Goal: Use online tool/utility: Utilize a website feature to perform a specific function

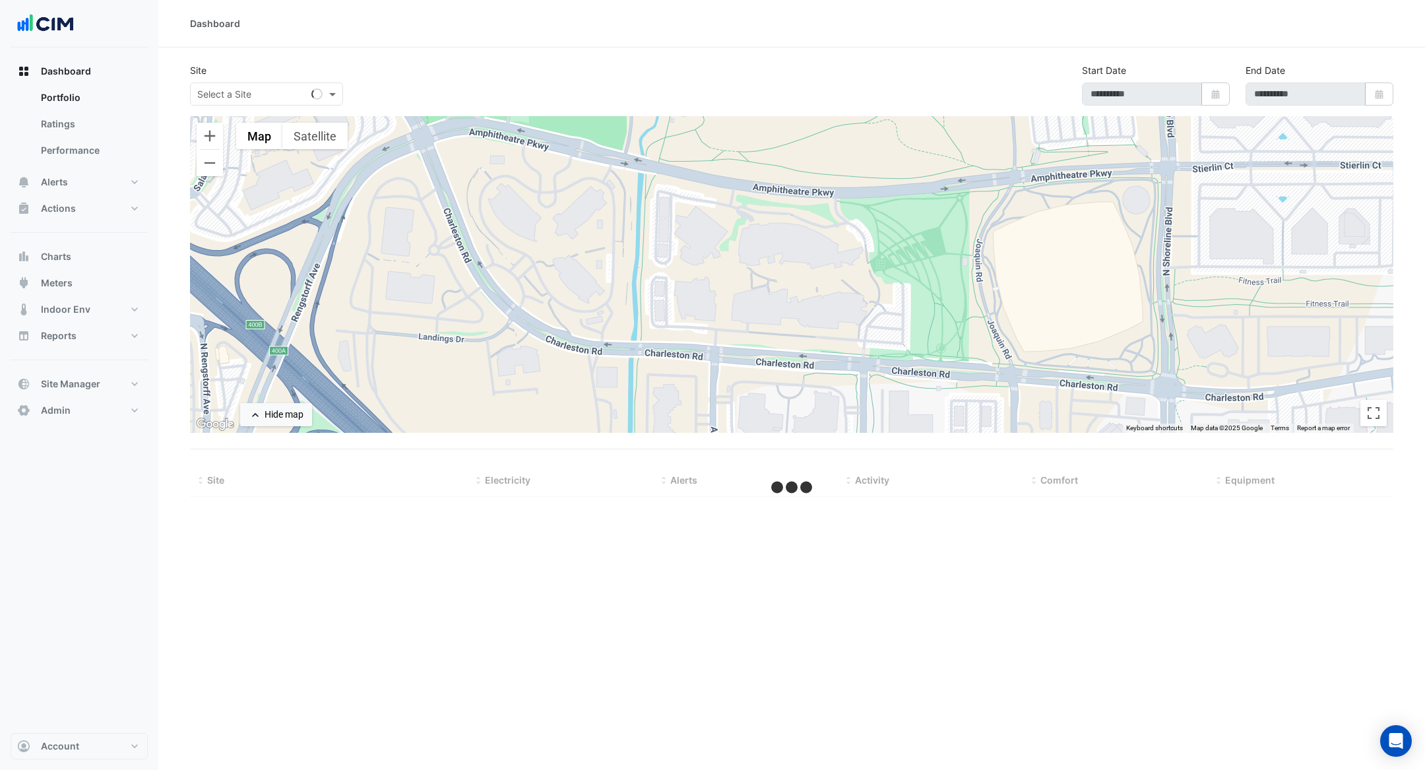
select select "***"
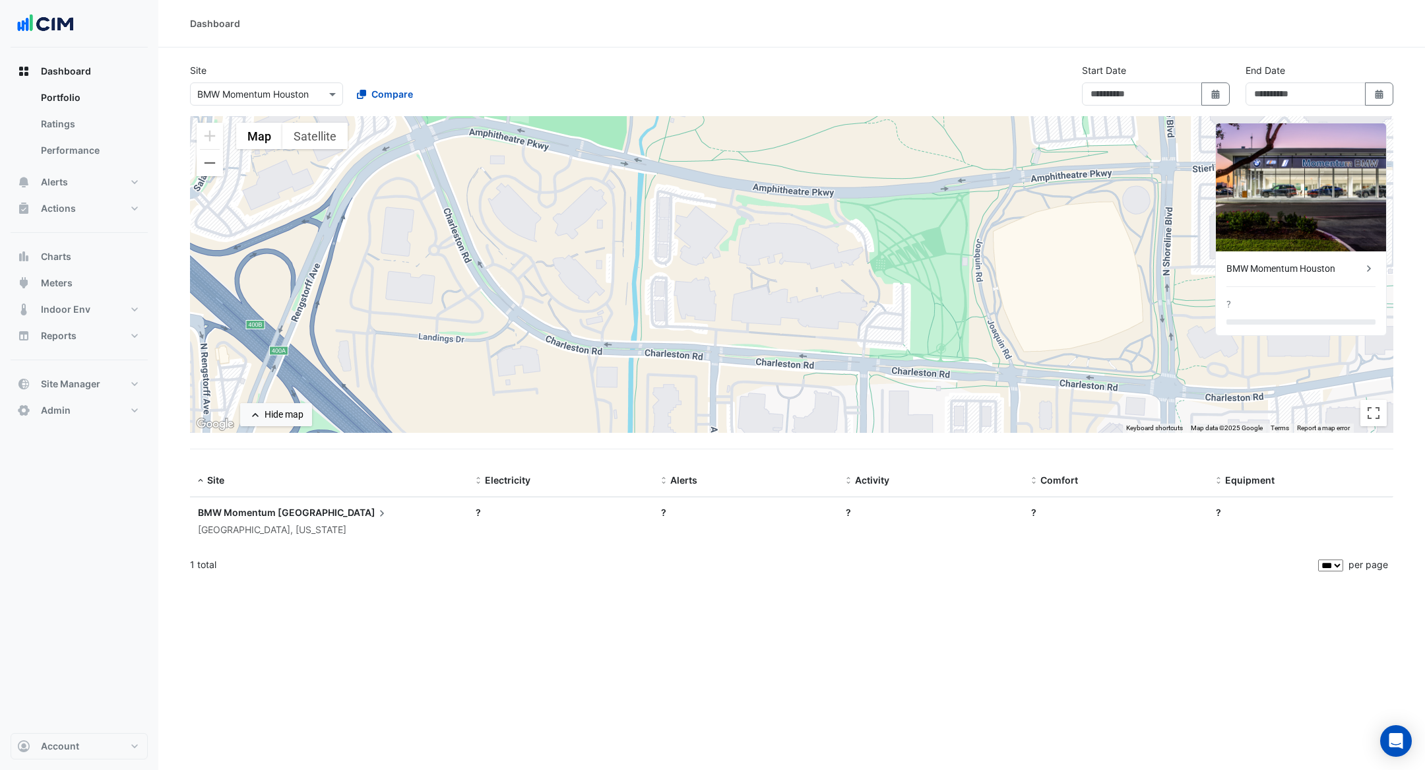
type input "**********"
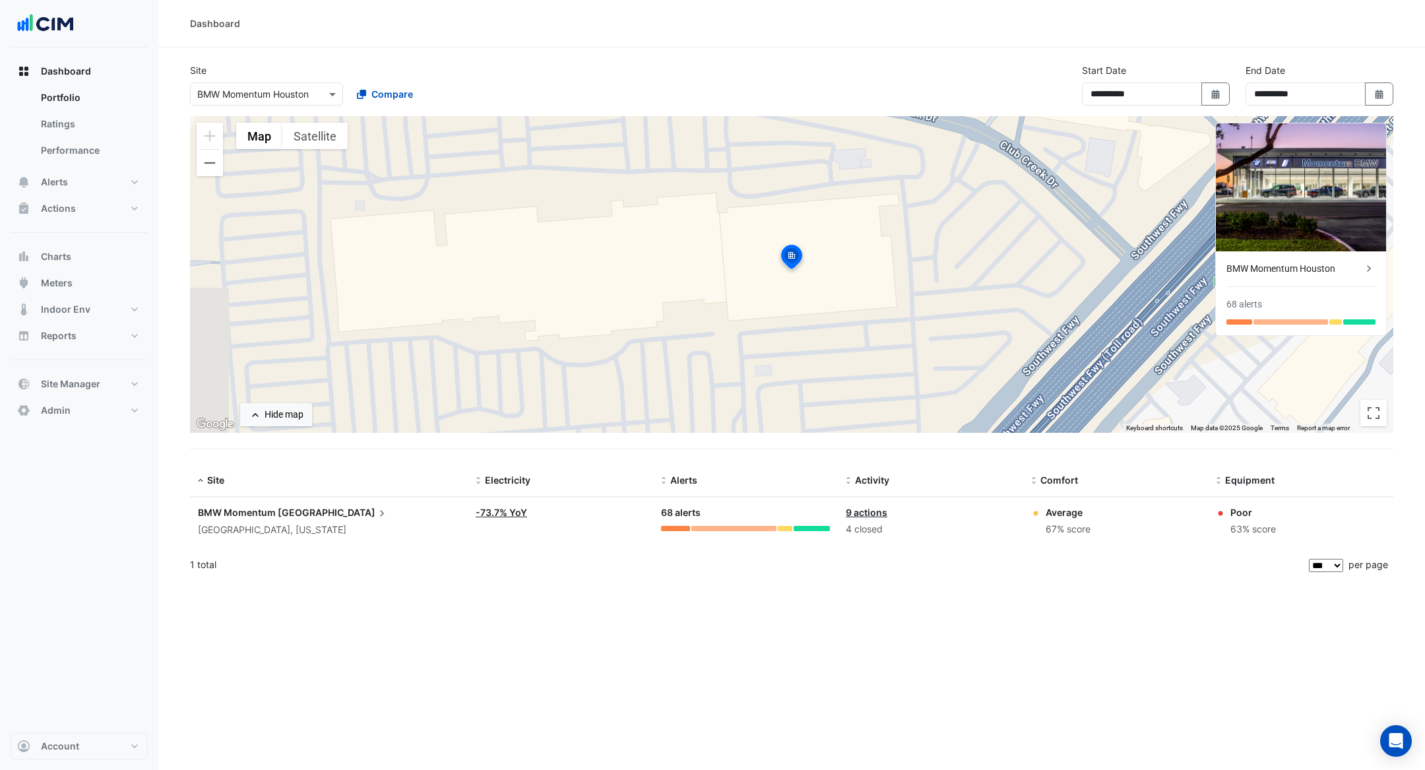
click at [79, 369] on div "Dashboard Portfolio Ratings Performance Alerts Site Rules Templates Actions Sit…" at bounding box center [79, 240] width 137 height 365
click at [97, 373] on button "Site Manager" at bounding box center [79, 384] width 137 height 26
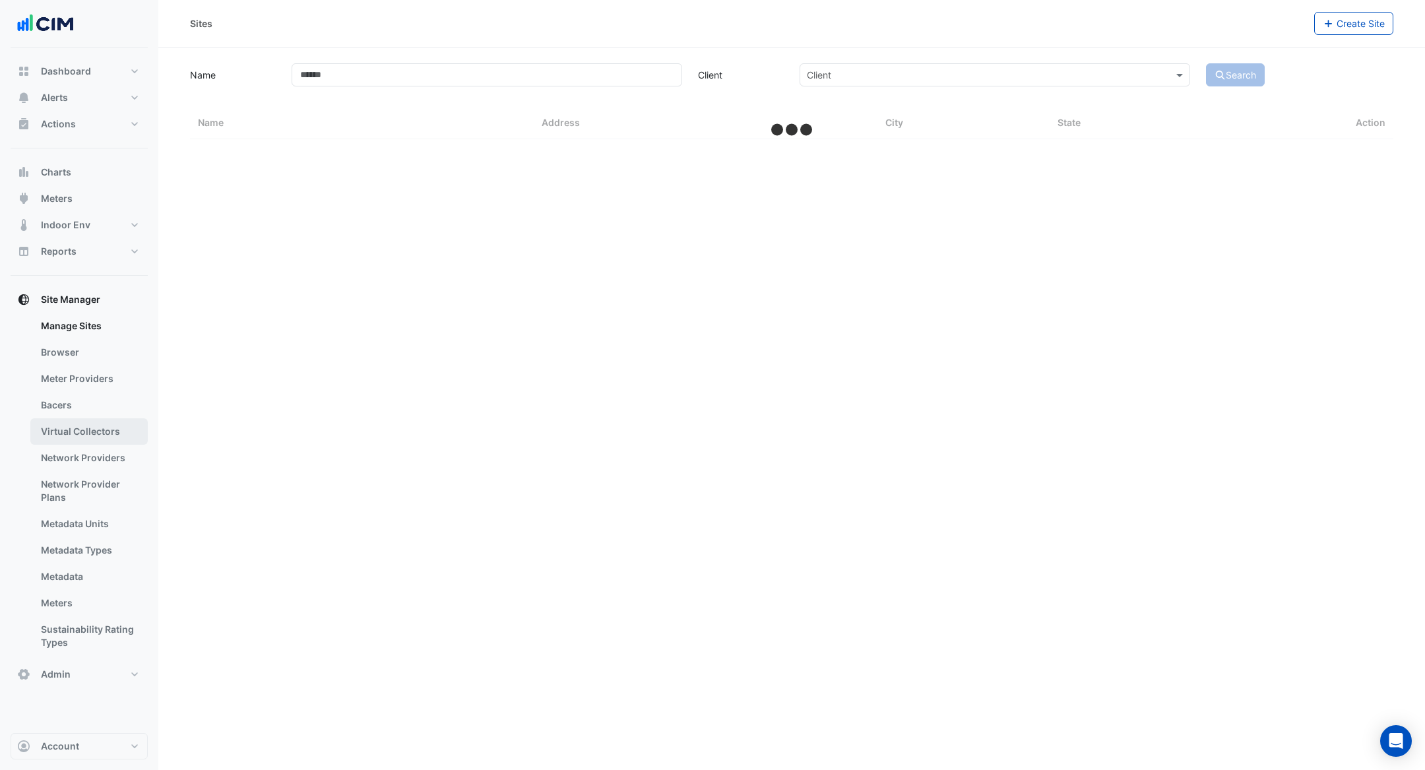
click at [103, 426] on link "Virtual Collectors" at bounding box center [88, 431] width 117 height 26
click at [577, 88] on input "text" at bounding box center [778, 86] width 561 height 14
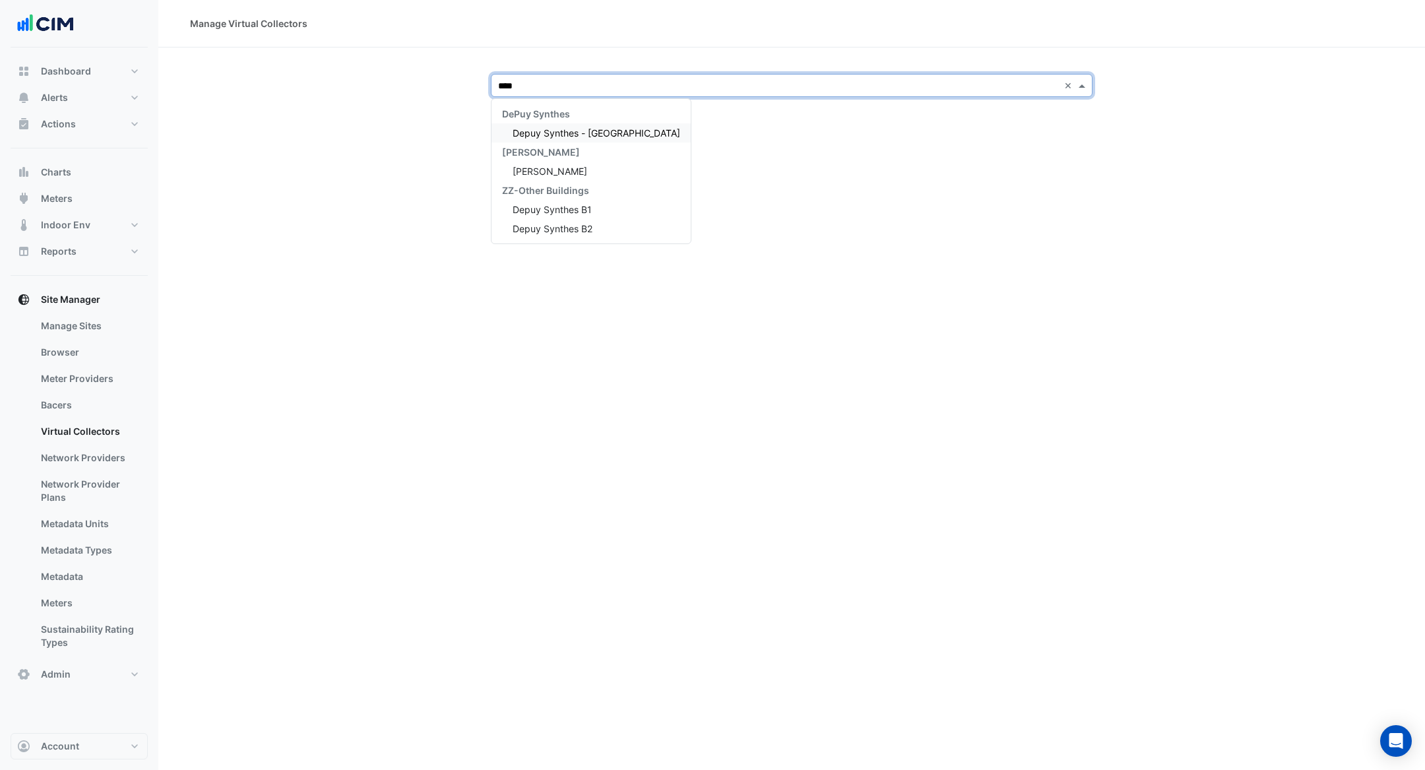
type input "*****"
click at [551, 137] on span "Depuy Synthes - Warsaw" at bounding box center [597, 132] width 168 height 11
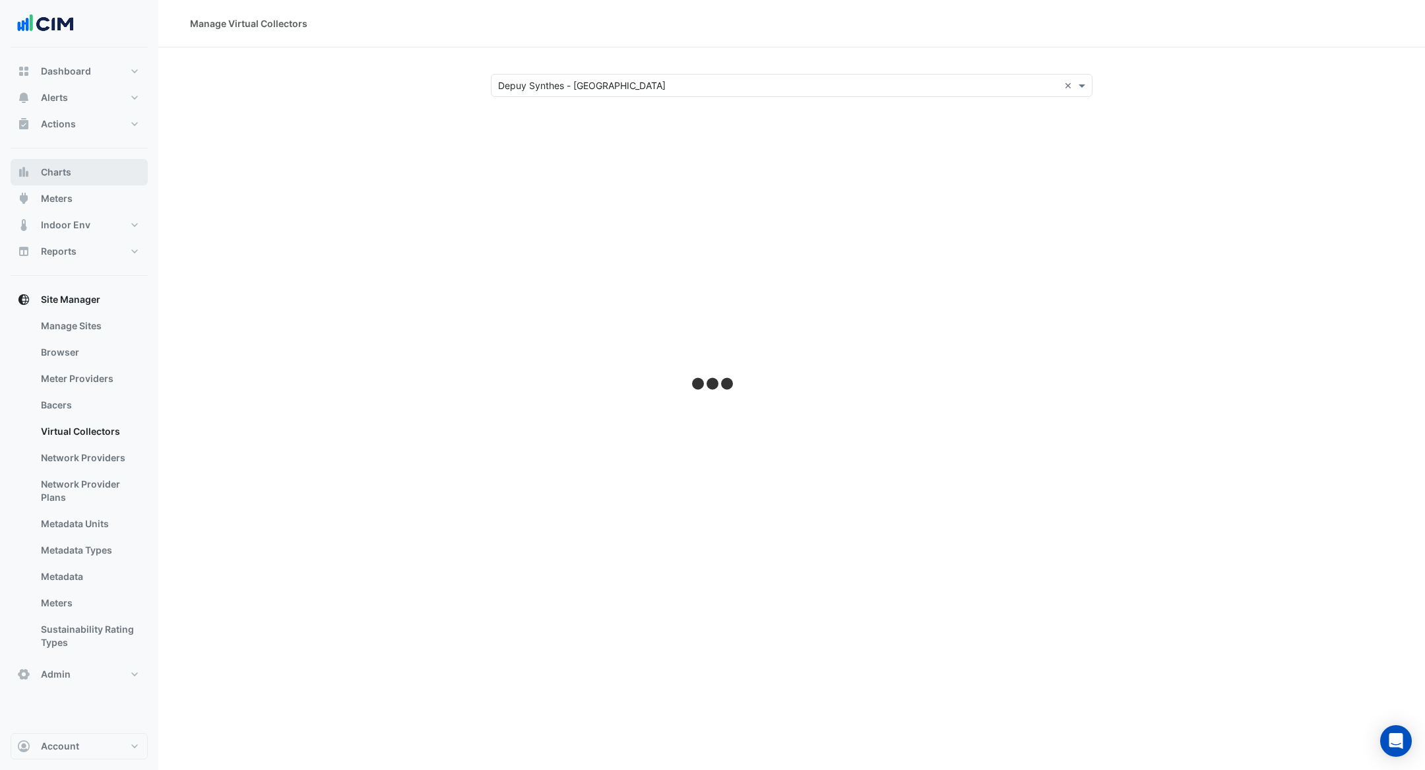
click at [101, 182] on button "Charts" at bounding box center [79, 172] width 137 height 26
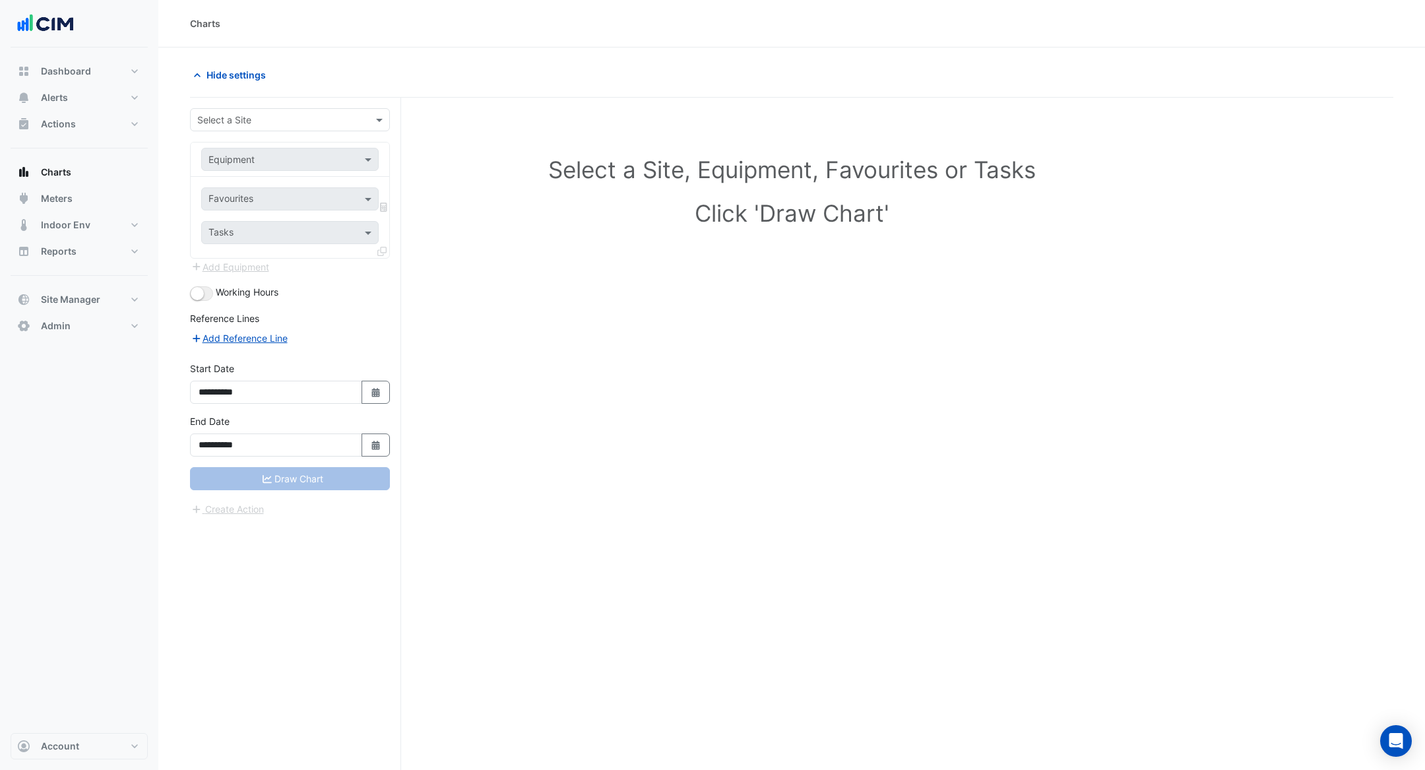
click at [265, 117] on input "text" at bounding box center [276, 120] width 159 height 14
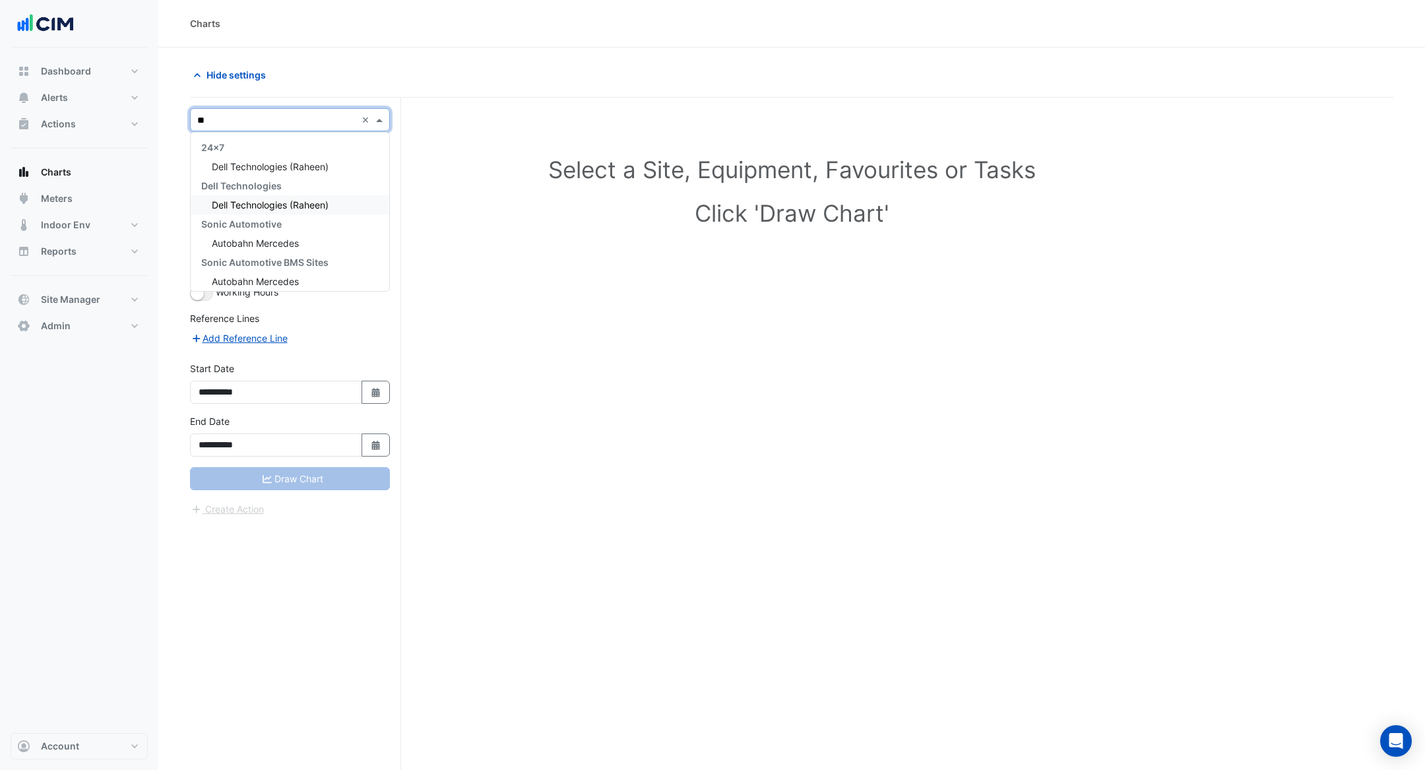
type input "*"
type input "*****"
click at [290, 163] on span "Depuy Synthes - Warsaw" at bounding box center [296, 166] width 168 height 11
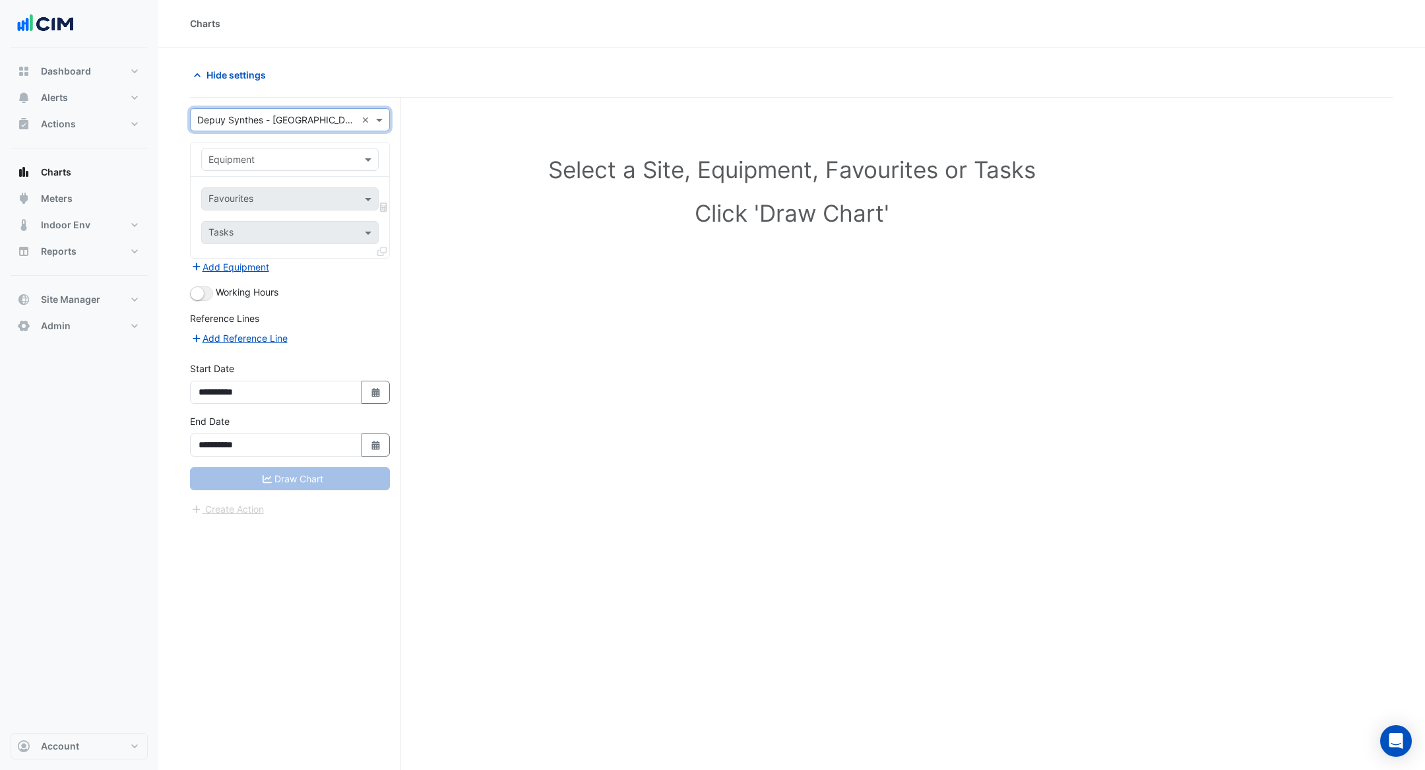
click at [274, 173] on div "Equipment" at bounding box center [290, 159] width 199 height 34
click at [275, 157] on input "text" at bounding box center [276, 160] width 137 height 14
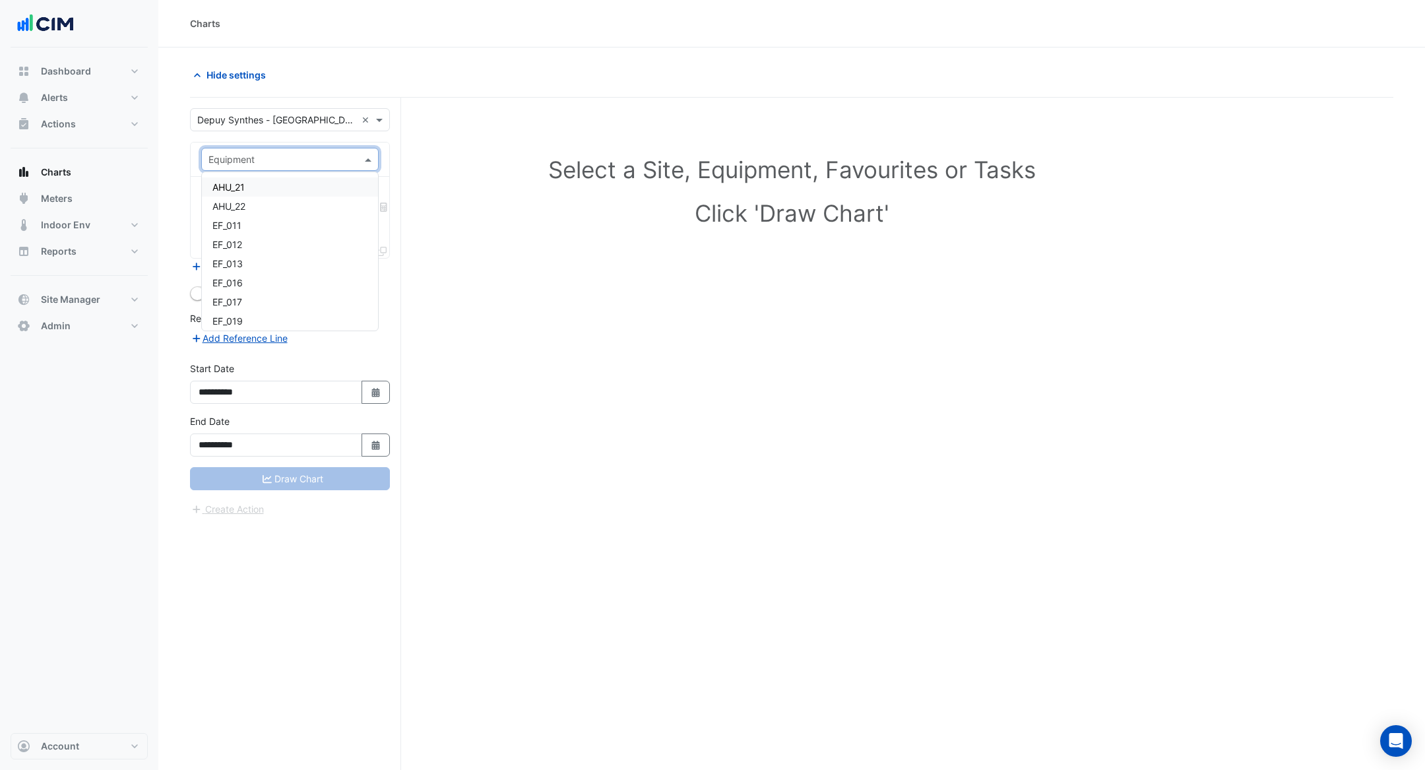
click at [268, 190] on div "AHU_21" at bounding box center [290, 186] width 177 height 19
click at [268, 190] on div "Favourites" at bounding box center [272, 199] width 140 height 20
click at [276, 212] on div "Unit Supply Air Fan Status - Plantroom, All" at bounding box center [303, 227] width 202 height 30
click at [276, 232] on div "Unit Supply Air Fan Status - Plantroom, All" at bounding box center [303, 226] width 202 height 19
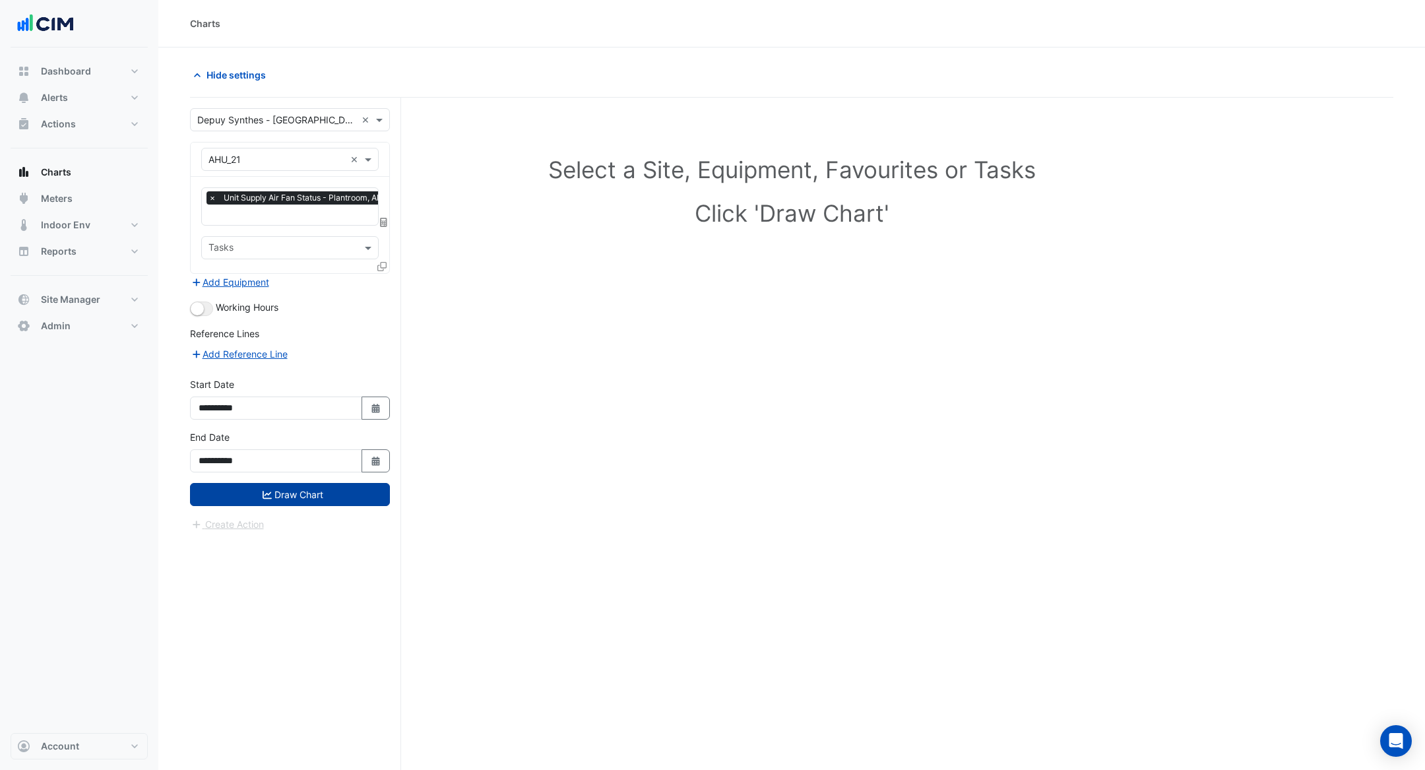
click at [323, 499] on button "Draw Chart" at bounding box center [290, 494] width 200 height 23
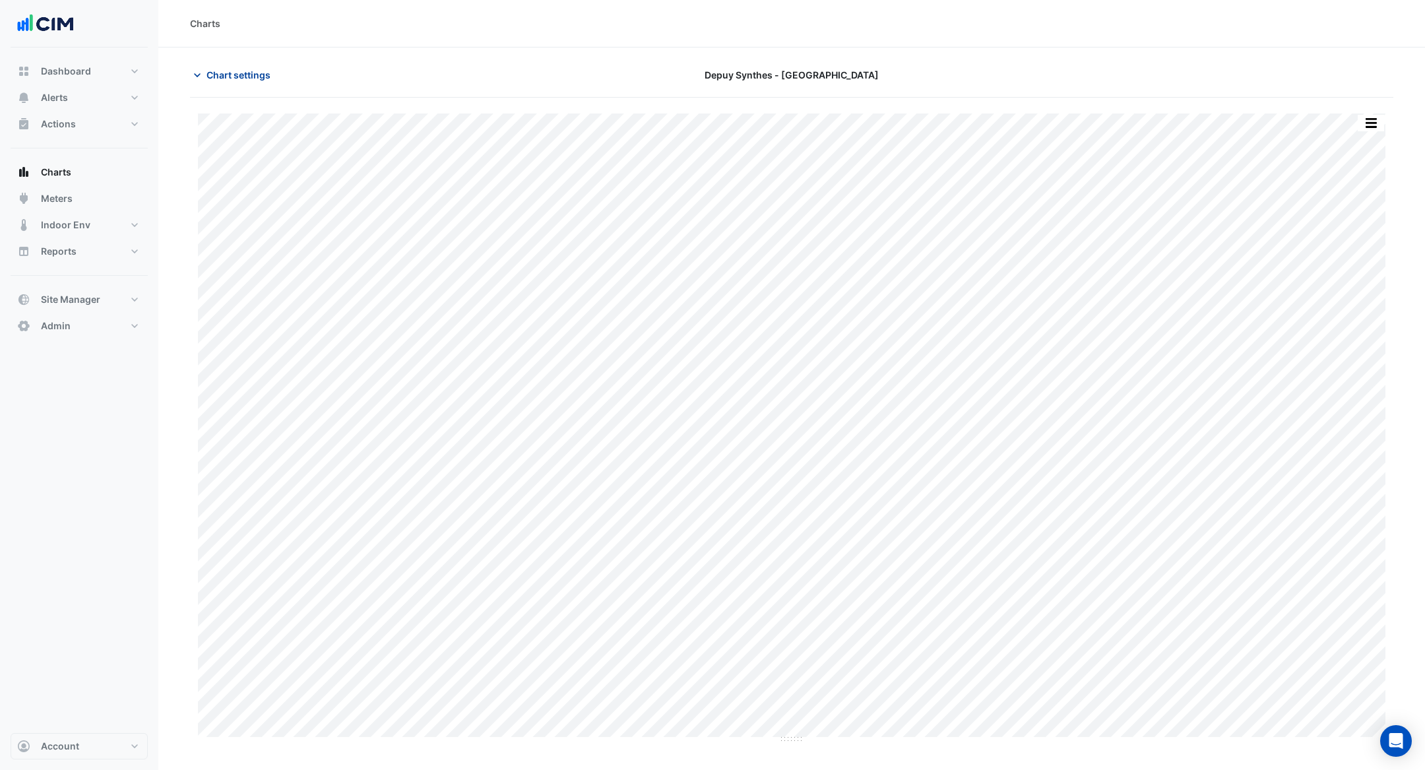
click at [216, 73] on span "Chart settings" at bounding box center [238, 75] width 64 height 14
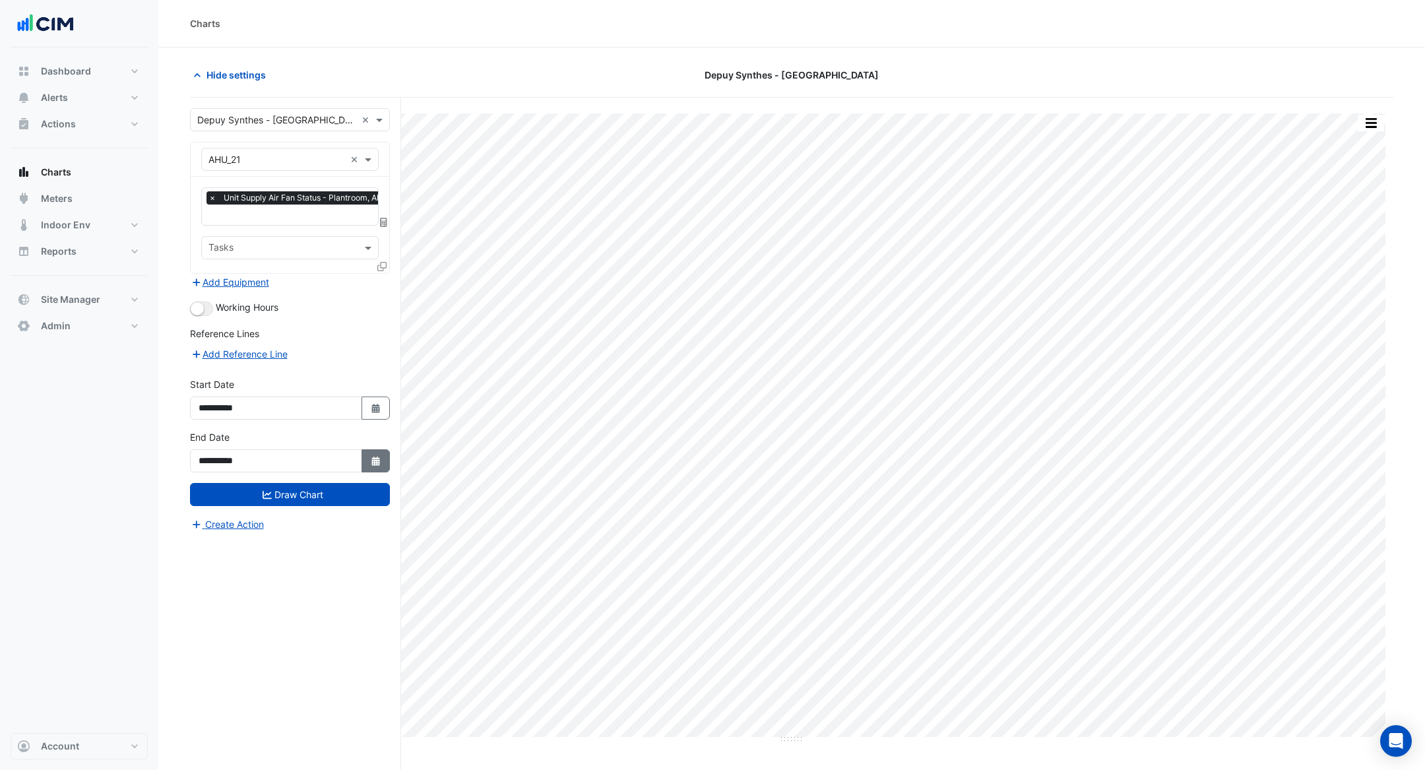
click at [378, 461] on button "Select Date" at bounding box center [375, 460] width 29 height 23
select select "*"
click at [301, 321] on div "5" at bounding box center [297, 323] width 21 height 21
type input "**********"
click at [348, 491] on button "Draw Chart" at bounding box center [290, 494] width 200 height 23
